Goal: Transaction & Acquisition: Purchase product/service

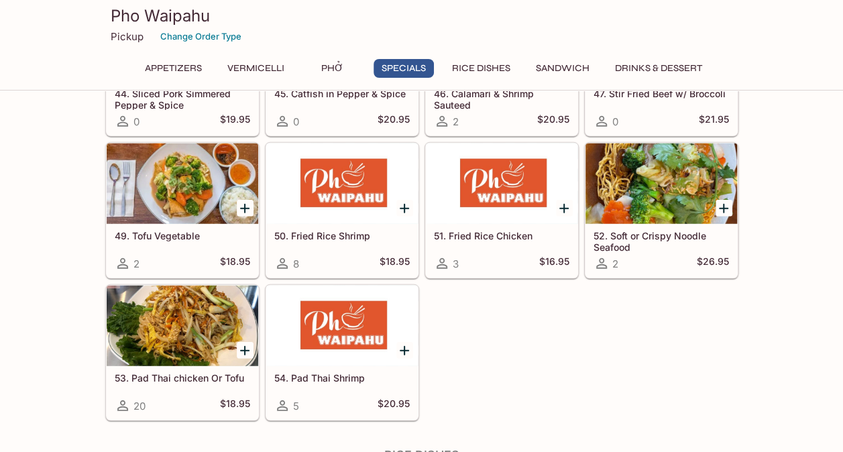
scroll to position [1589, 0]
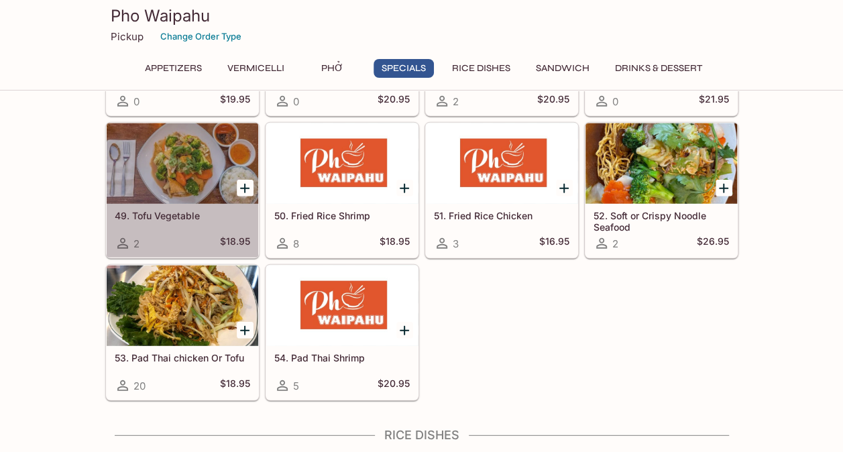
click at [188, 210] on h5 "49. Tofu Vegetable" at bounding box center [182, 215] width 135 height 11
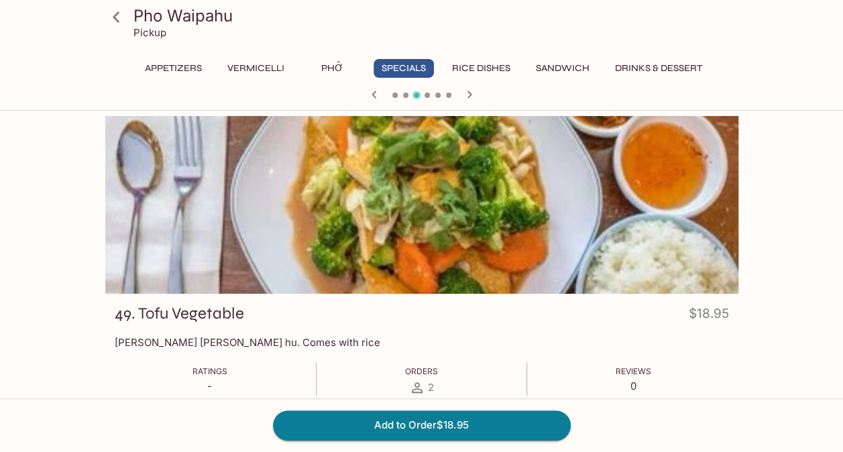
click at [117, 13] on icon at bounding box center [116, 16] width 7 height 11
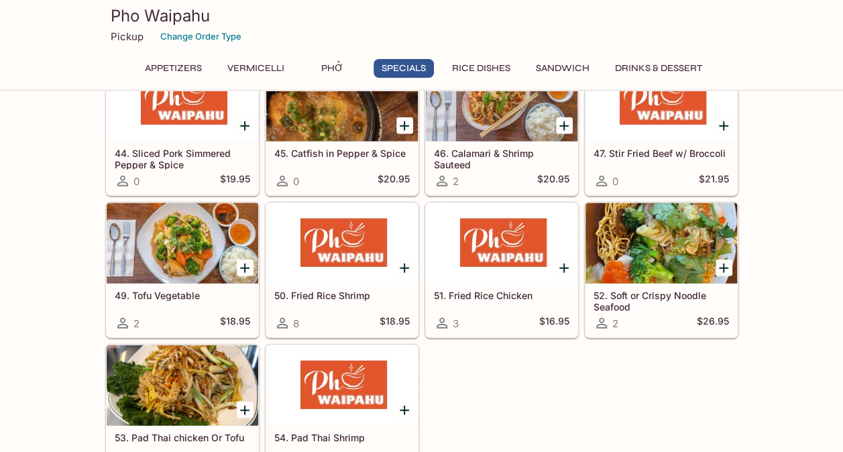
scroll to position [1535, 0]
